Goal: Obtain resource: Obtain resource

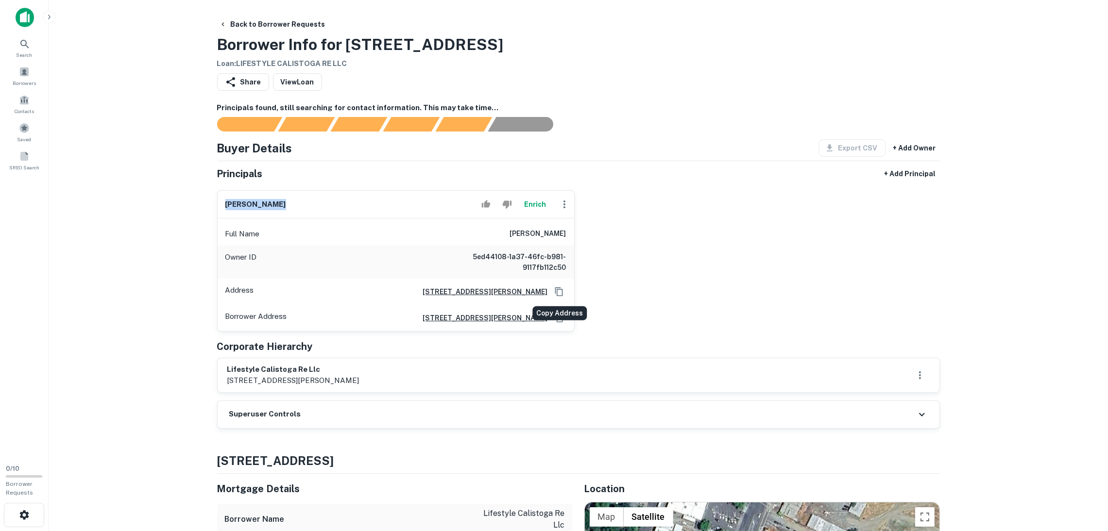
drag, startPoint x: 558, startPoint y: 290, endPoint x: 573, endPoint y: 270, distance: 25.1
click at [558, 291] on icon "Copy Address" at bounding box center [559, 292] width 10 height 10
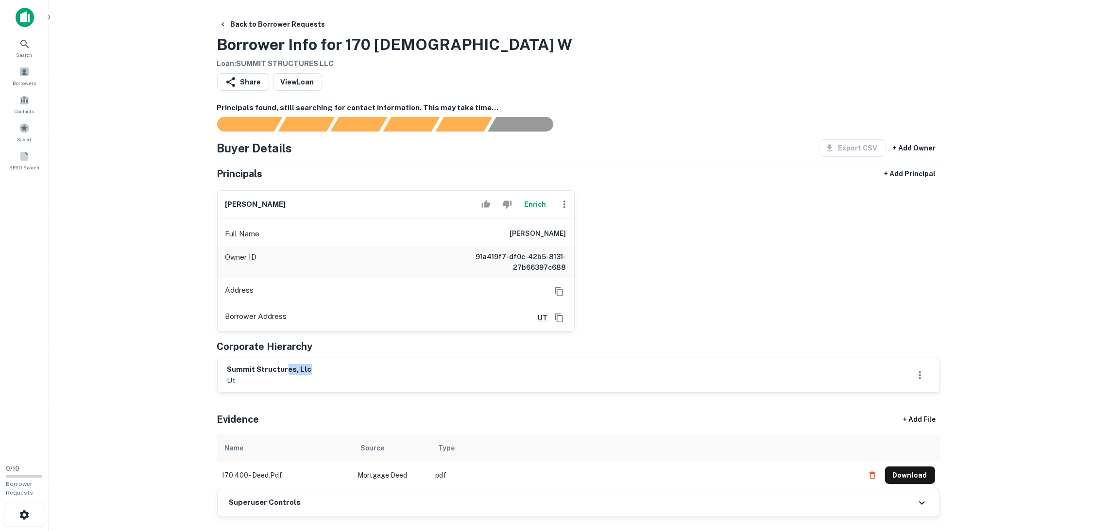
drag, startPoint x: 324, startPoint y: 374, endPoint x: 285, endPoint y: 374, distance: 39.8
click at [285, 374] on div "summit structures, llc ut" at bounding box center [578, 375] width 702 height 22
drag, startPoint x: 267, startPoint y: 388, endPoint x: 220, endPoint y: 369, distance: 50.3
click at [220, 369] on div "summit structures, llc ut" at bounding box center [579, 375] width 722 height 34
copy div "summit structures, llc ut"
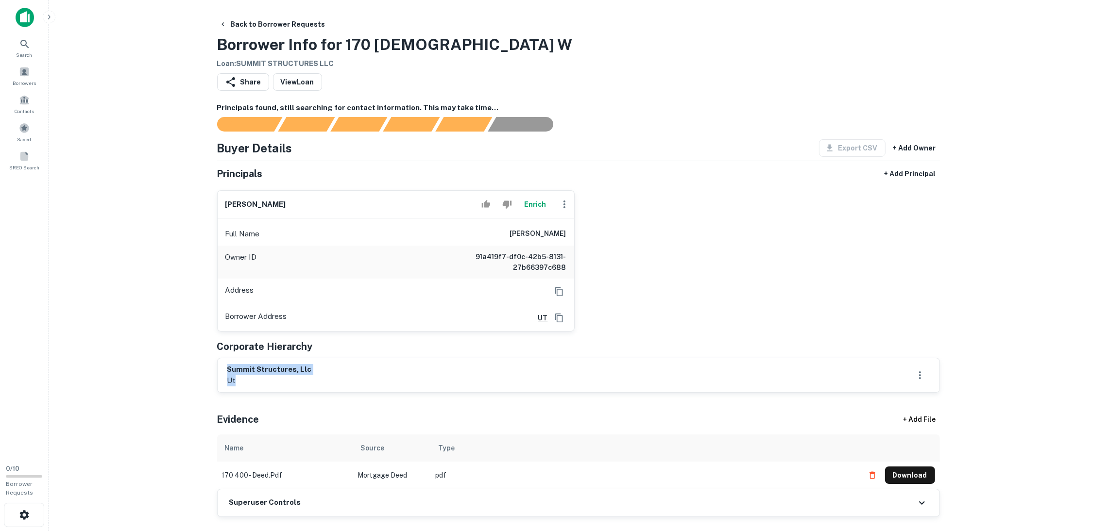
click at [910, 473] on button "Download" at bounding box center [910, 475] width 50 height 17
click at [716, 81] on div "Share View Loan" at bounding box center [578, 83] width 723 height 21
drag, startPoint x: 271, startPoint y: 203, endPoint x: 199, endPoint y: 203, distance: 72.9
click at [199, 203] on main "Back to Borrower Requests Borrower Info for 170 N 400 W Loan : SUMMIT STRUCTURE…" at bounding box center [578, 265] width 1059 height 531
copy h6 "bobby d. eaton"
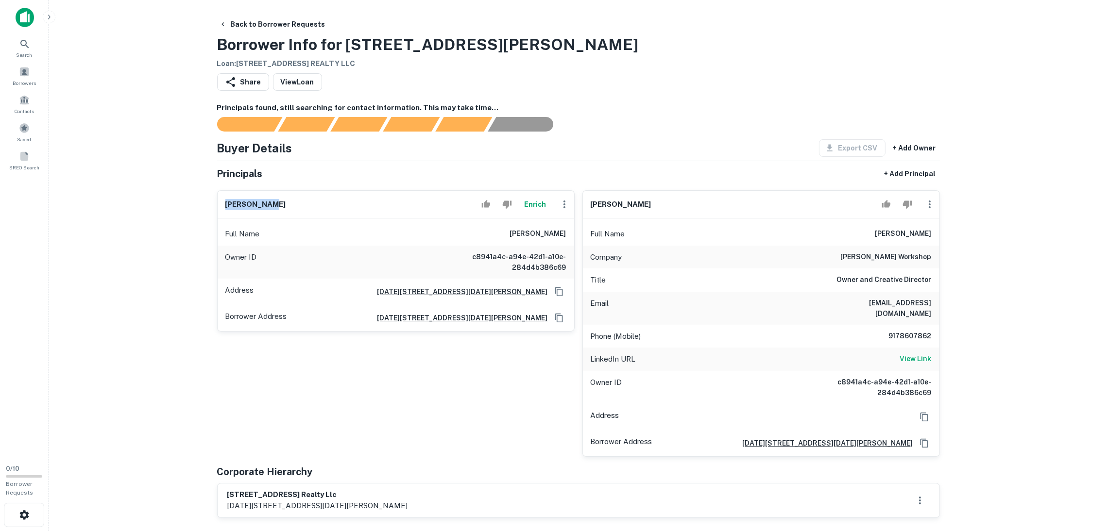
drag, startPoint x: 273, startPoint y: 209, endPoint x: 217, endPoint y: 200, distance: 56.7
click at [218, 200] on div "angel naula Enrich" at bounding box center [396, 205] width 356 height 28
click at [663, 202] on div "angel naula" at bounding box center [761, 205] width 356 height 28
drag, startPoint x: 644, startPoint y: 205, endPoint x: 585, endPoint y: 202, distance: 59.8
click at [584, 203] on div "angel naula" at bounding box center [761, 205] width 356 height 28
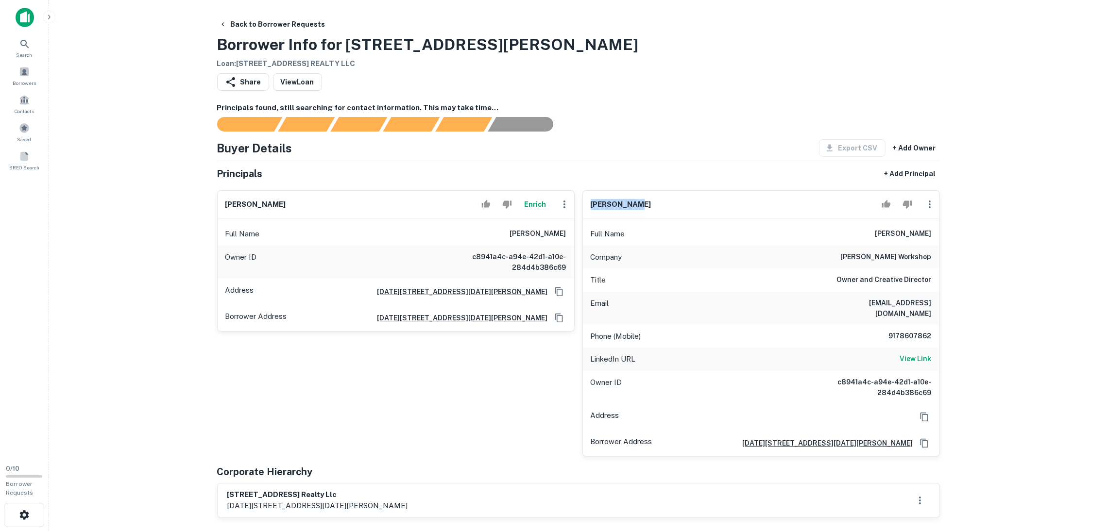
copy h6 "angel naula"
